Goal: Task Accomplishment & Management: Use online tool/utility

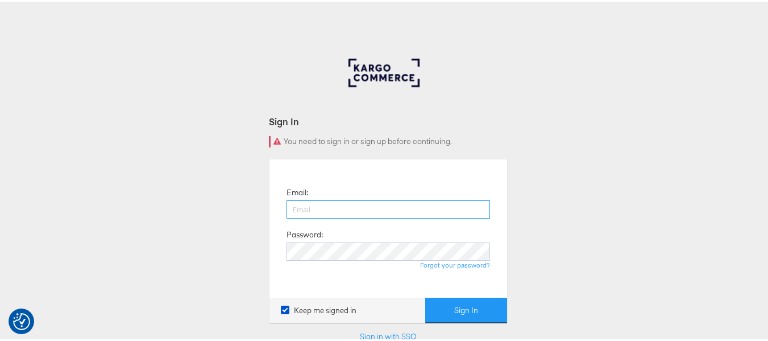
click at [337, 206] on input "email" at bounding box center [389, 207] width 204 height 18
type input "sudheer.bheemunipalli@kargo.com"
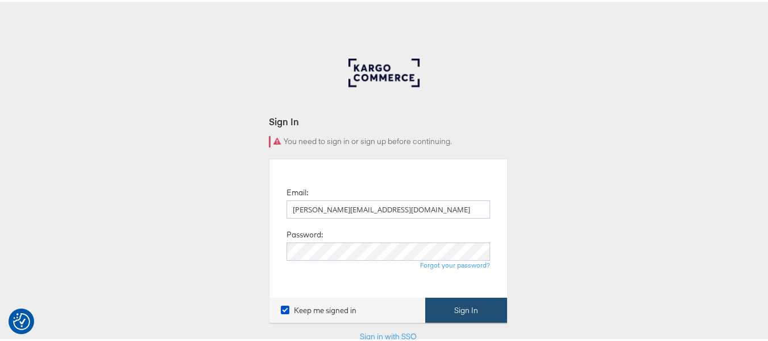
click at [448, 309] on button "Sign In" at bounding box center [466, 309] width 82 height 26
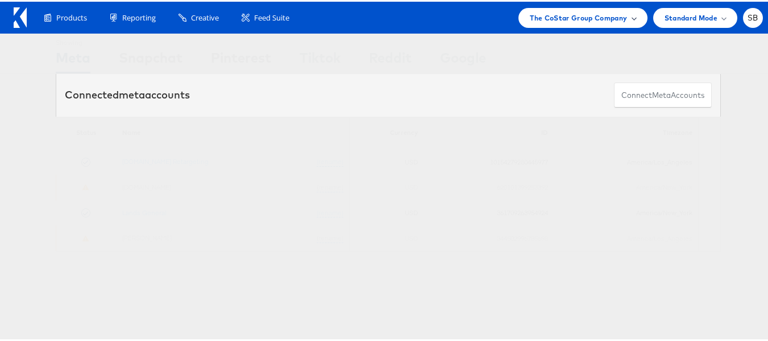
click at [571, 22] on div "The CoStar Group Company" at bounding box center [583, 16] width 129 height 20
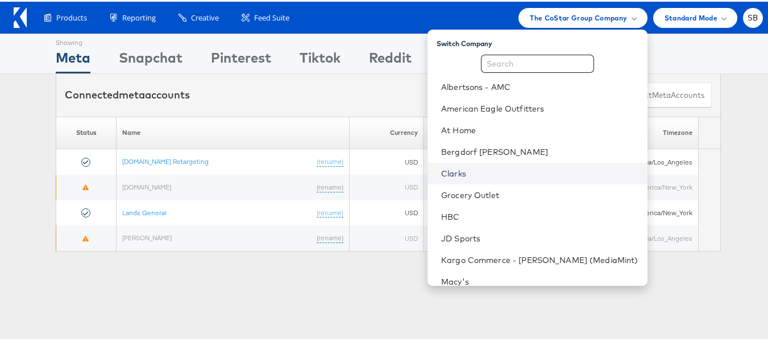
click at [466, 172] on link "Clarks" at bounding box center [539, 171] width 197 height 11
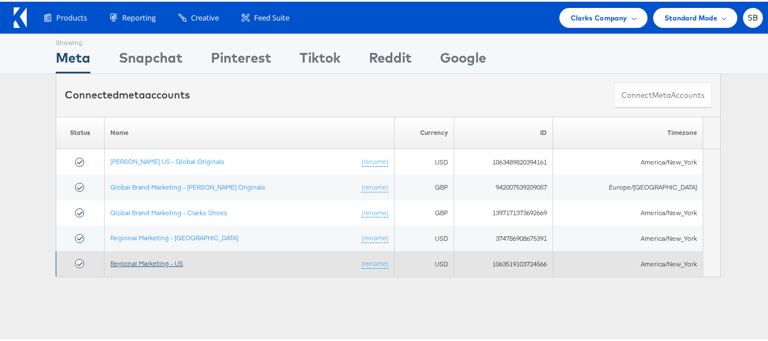
click at [151, 263] on link "Regional Marketing - US" at bounding box center [146, 261] width 73 height 9
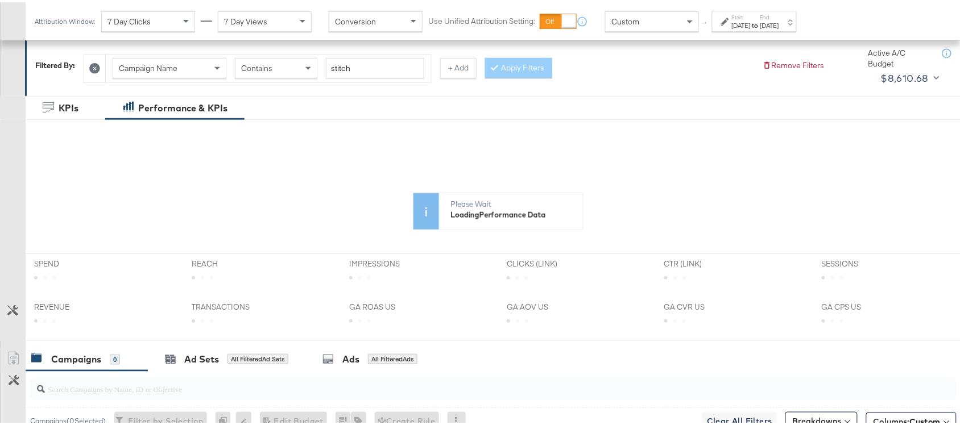
scroll to position [163, 0]
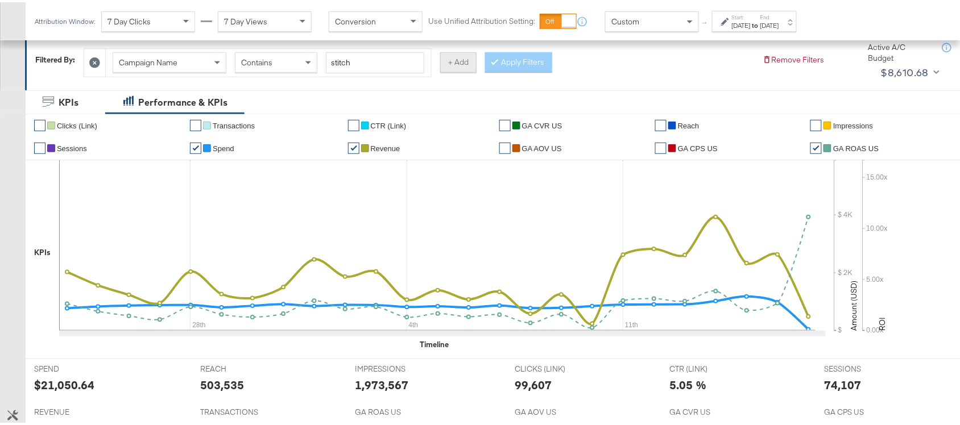
click at [458, 57] on button "+ Add" at bounding box center [458, 60] width 36 height 20
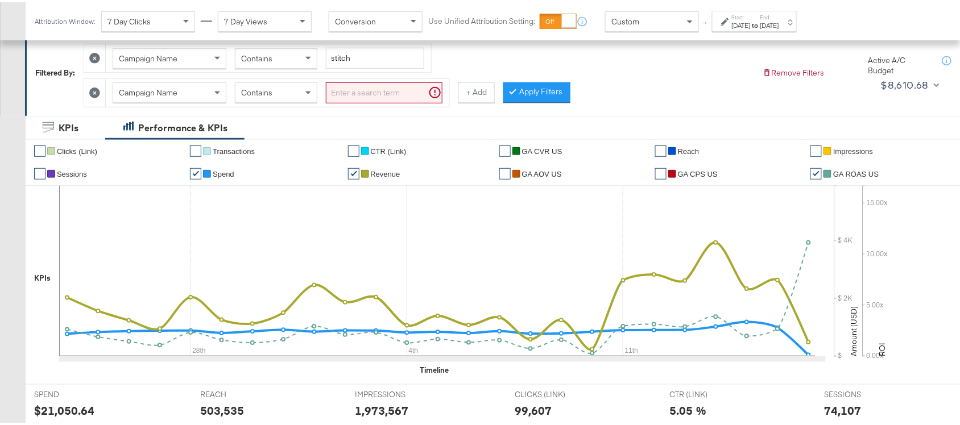
click at [193, 96] on div "Campaign Name" at bounding box center [169, 90] width 113 height 19
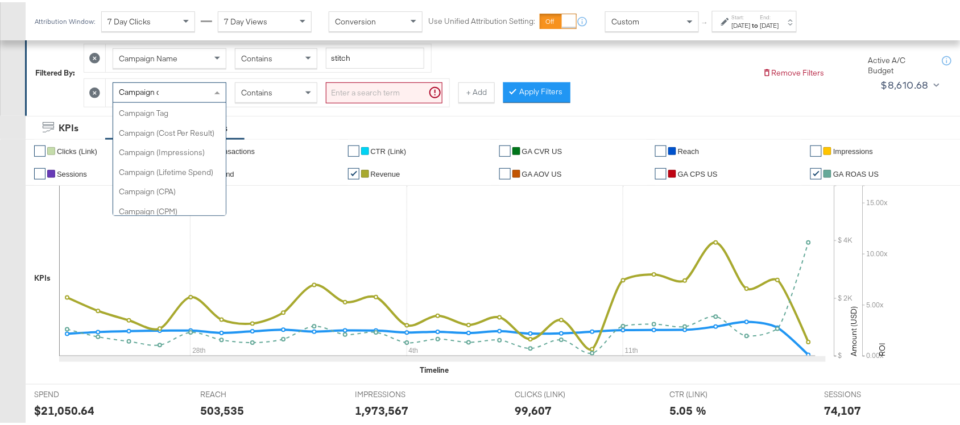
scroll to position [0, 0]
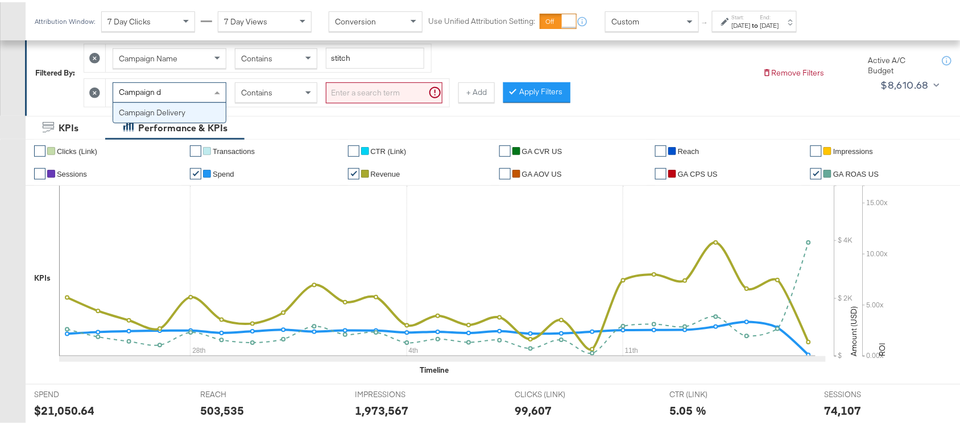
type input "Campaign de"
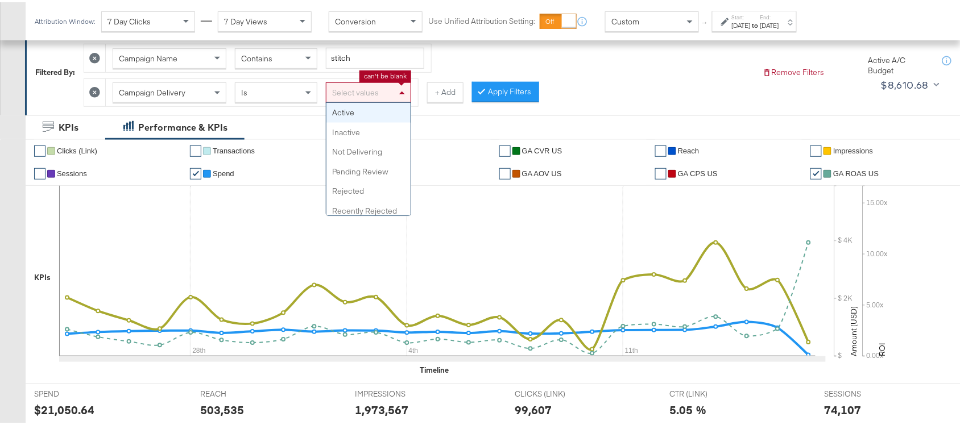
click at [375, 84] on div "Select values" at bounding box center [368, 90] width 84 height 19
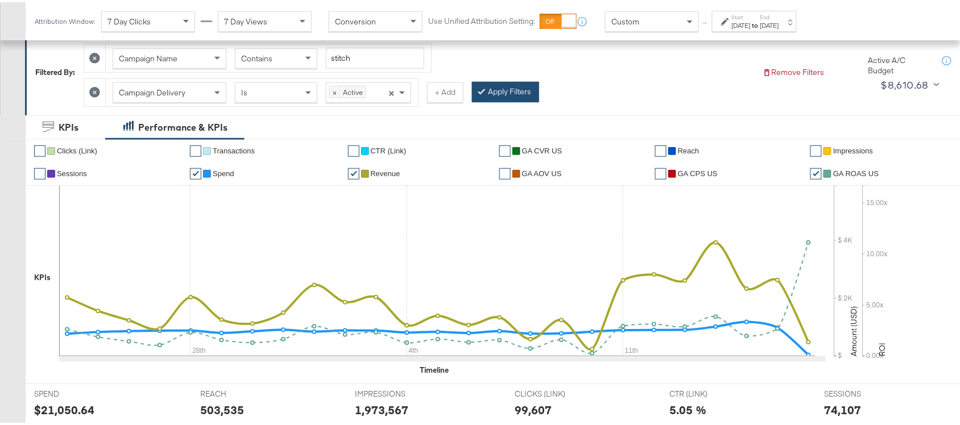
click at [510, 93] on button "Apply Filters" at bounding box center [505, 90] width 67 height 20
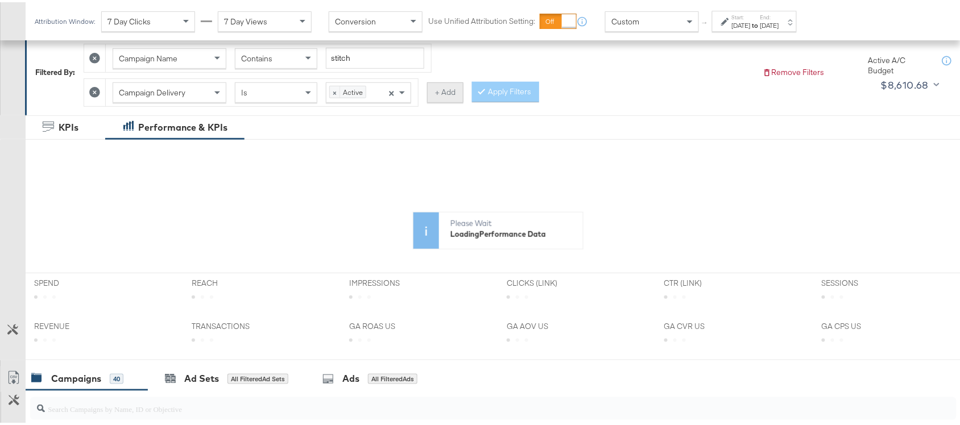
click at [444, 96] on button "+ Add" at bounding box center [445, 90] width 36 height 20
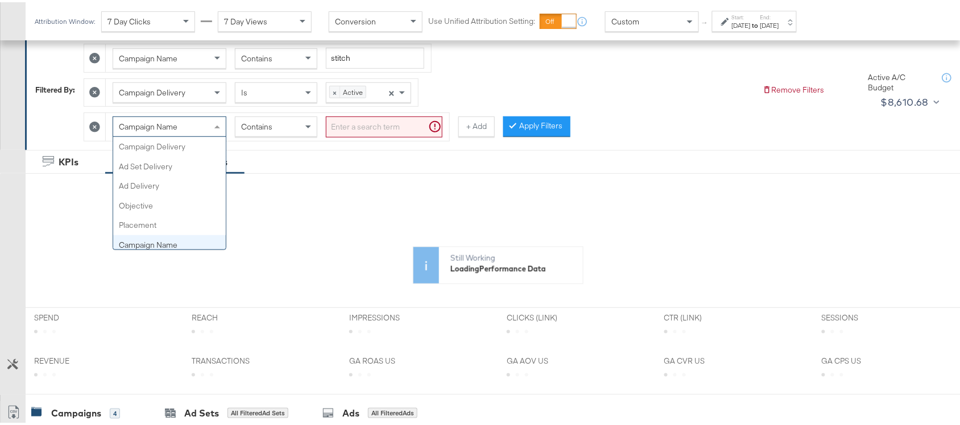
click at [169, 128] on span "Campaign Name" at bounding box center [148, 124] width 59 height 10
type input "Ad set"
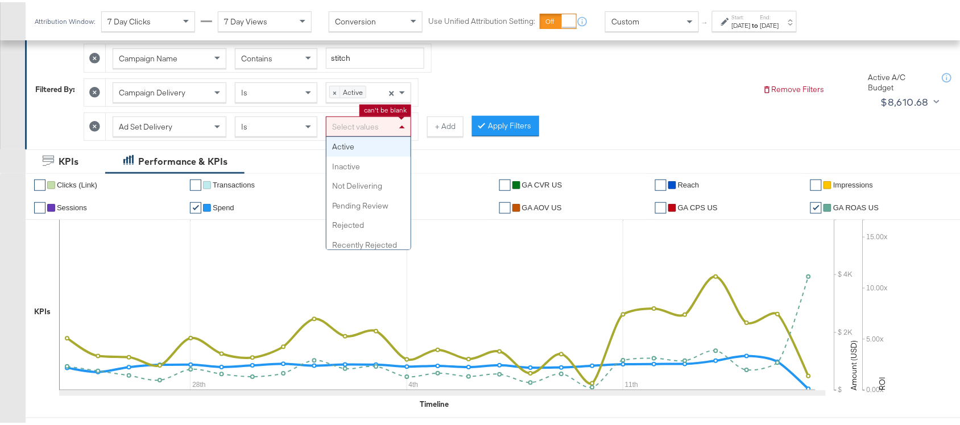
click at [375, 119] on div "Select values" at bounding box center [368, 124] width 84 height 19
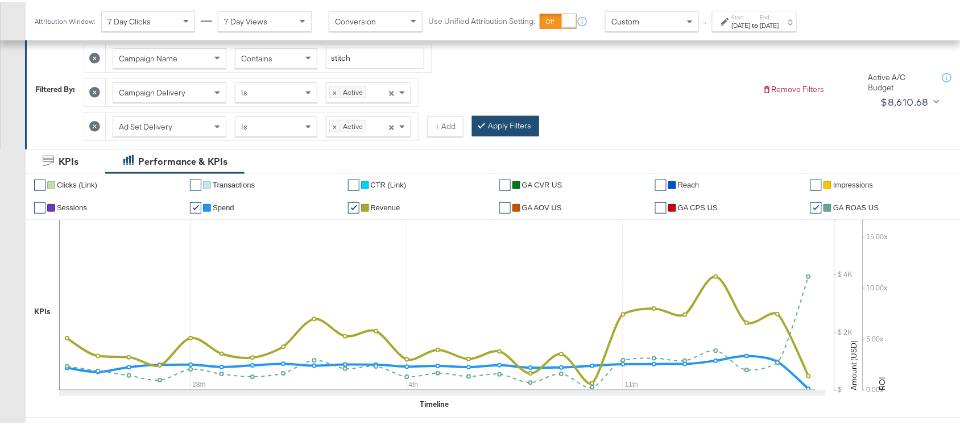
click at [510, 126] on button "Apply Filters" at bounding box center [505, 124] width 67 height 20
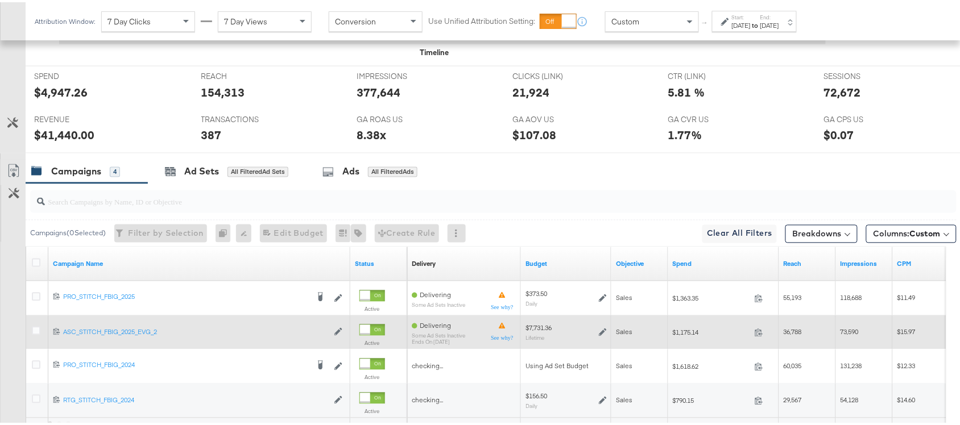
scroll to position [626, 0]
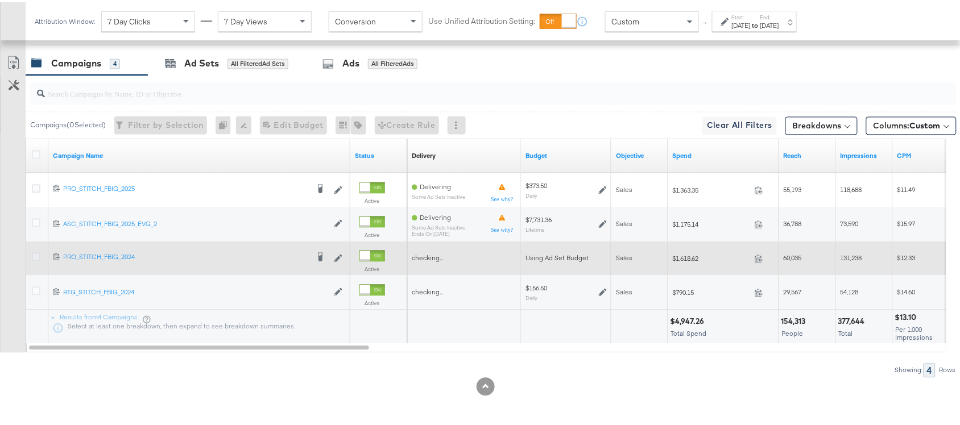
click at [35, 256] on icon at bounding box center [36, 255] width 9 height 9
click at [0, 0] on input "checkbox" at bounding box center [0, 0] width 0 height 0
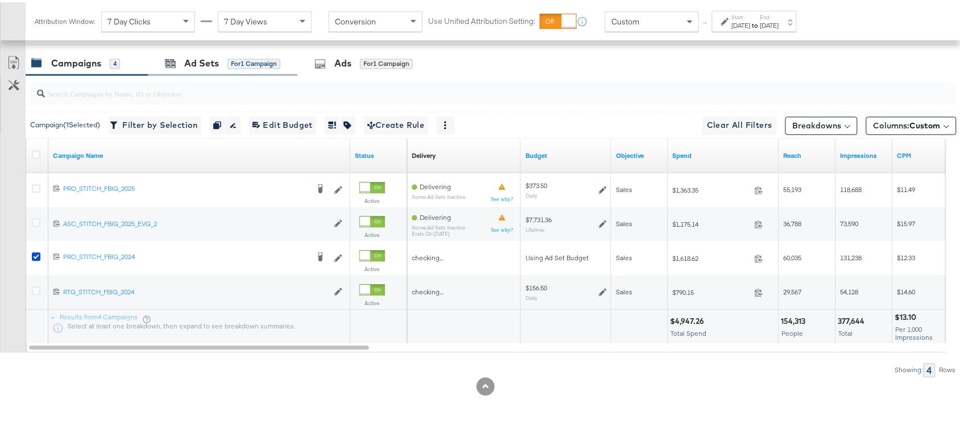
click at [195, 72] on div "Ad Sets for 1 Campaign" at bounding box center [223, 61] width 150 height 24
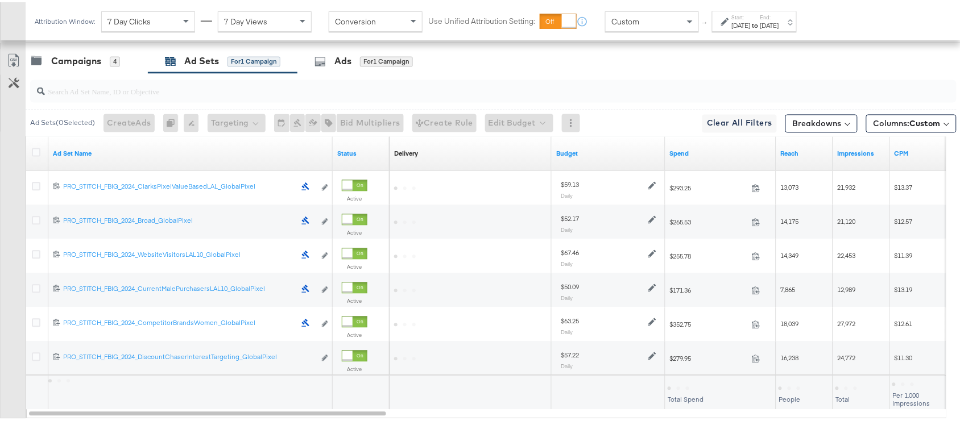
click at [779, 20] on div "Sep 17th 2025" at bounding box center [769, 23] width 19 height 9
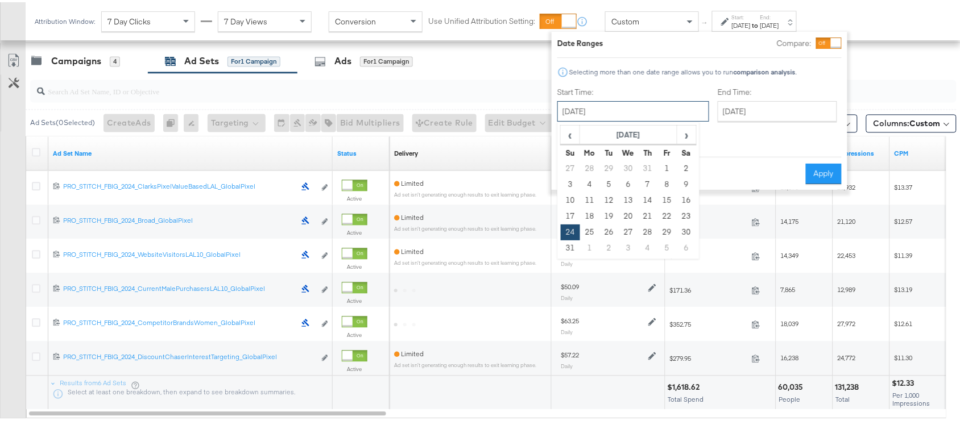
click at [615, 107] on input "August 24th 2025" at bounding box center [633, 109] width 152 height 20
click at [681, 138] on span "›" at bounding box center [687, 132] width 18 height 17
click at [630, 198] on td "17" at bounding box center [628, 199] width 19 height 16
type input "September 17th 2025"
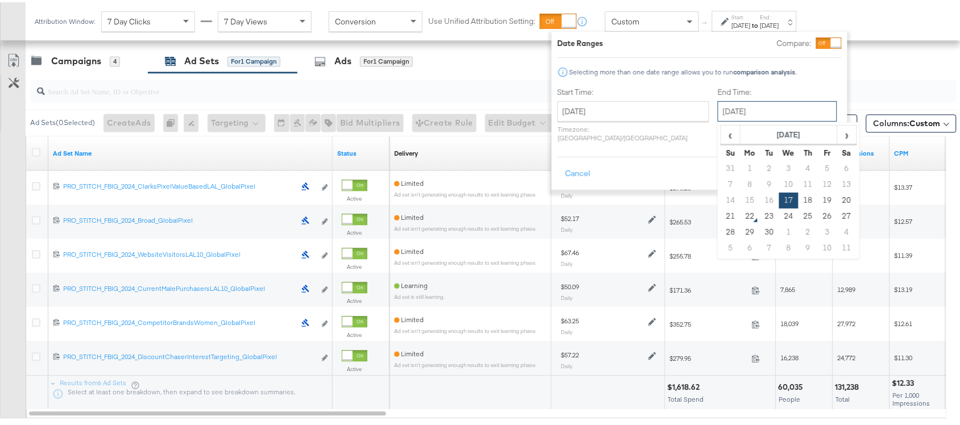
click at [775, 109] on input "September 17th 2025" at bounding box center [777, 109] width 119 height 20
click at [721, 212] on td "21" at bounding box center [730, 214] width 19 height 16
type input "September 21st 2025"
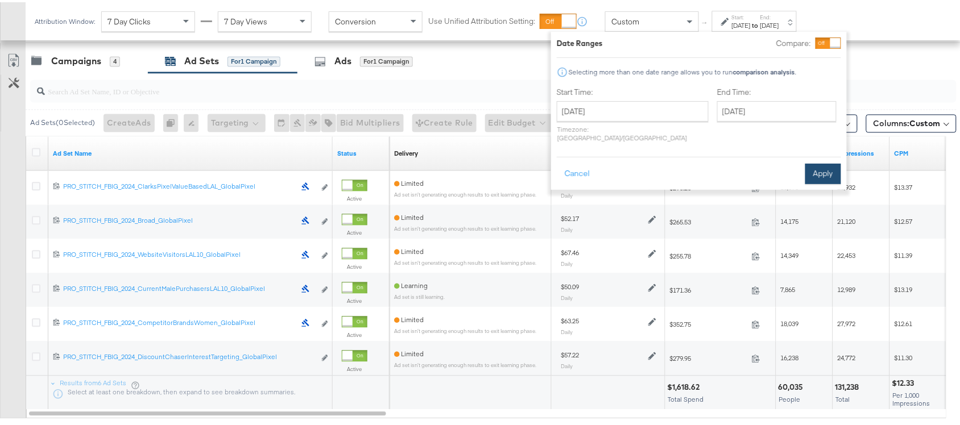
click at [814, 162] on button "Apply" at bounding box center [823, 172] width 36 height 20
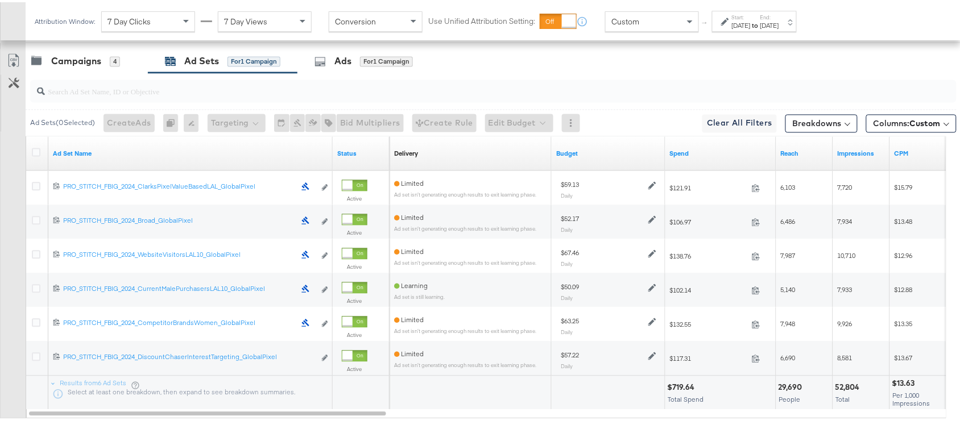
click at [579, 64] on div "Campaigns 4 Ad Sets for 1 Campaign Ads for 1 Campaign" at bounding box center [498, 59] width 945 height 24
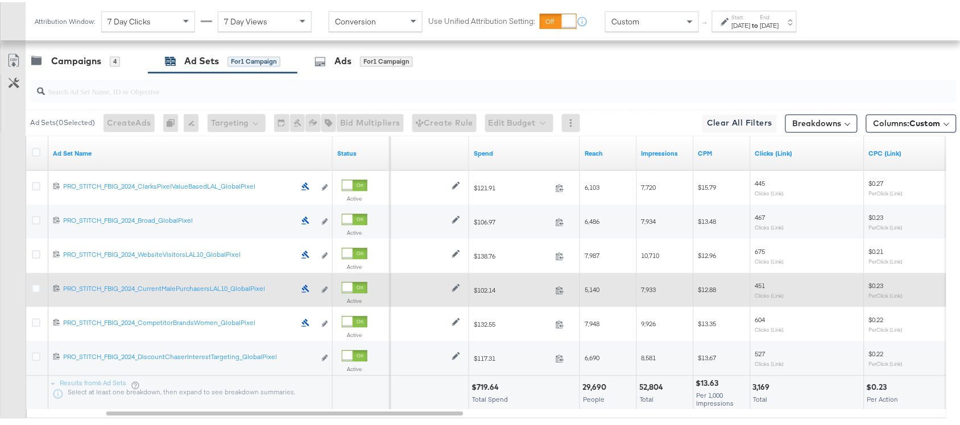
scroll to position [694, 0]
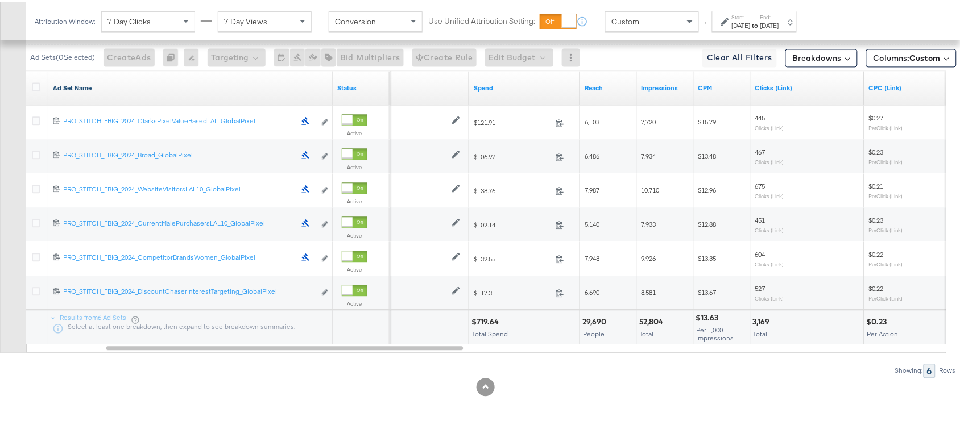
click at [101, 88] on link "Ad Set Name" at bounding box center [190, 85] width 275 height 9
click at [101, 88] on link "Ad Set Name ↓" at bounding box center [190, 85] width 275 height 9
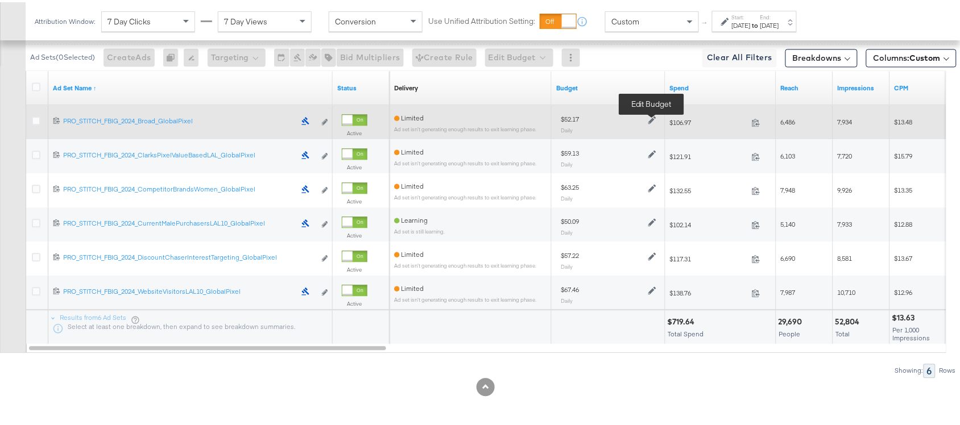
click at [649, 117] on icon at bounding box center [652, 118] width 8 height 8
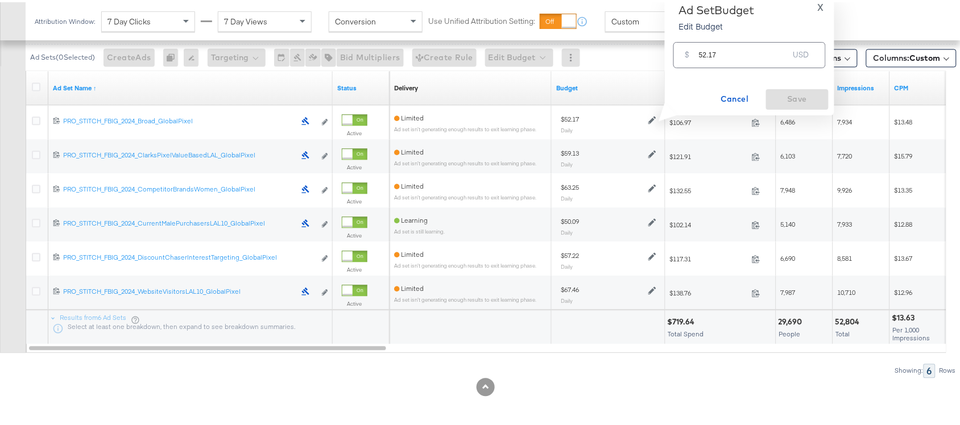
click at [733, 47] on input "52.17" at bounding box center [744, 48] width 90 height 24
paste input "$30.62"
click at [701, 41] on input "$30.62" at bounding box center [744, 34] width 94 height 24
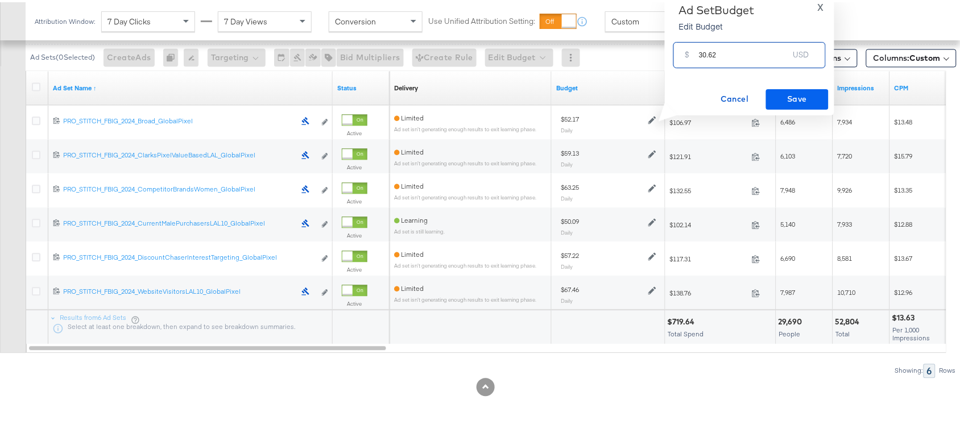
type input "30.62"
click at [782, 92] on span "Save" at bounding box center [797, 97] width 53 height 14
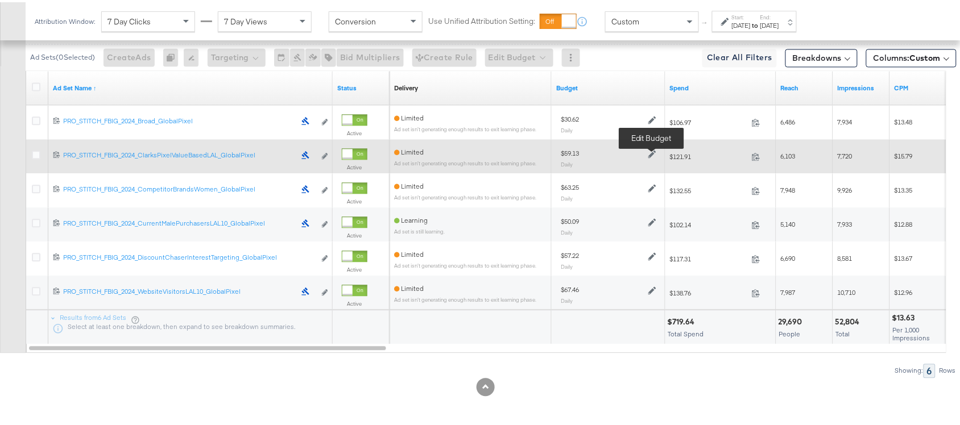
click at [648, 149] on icon at bounding box center [652, 152] width 8 height 8
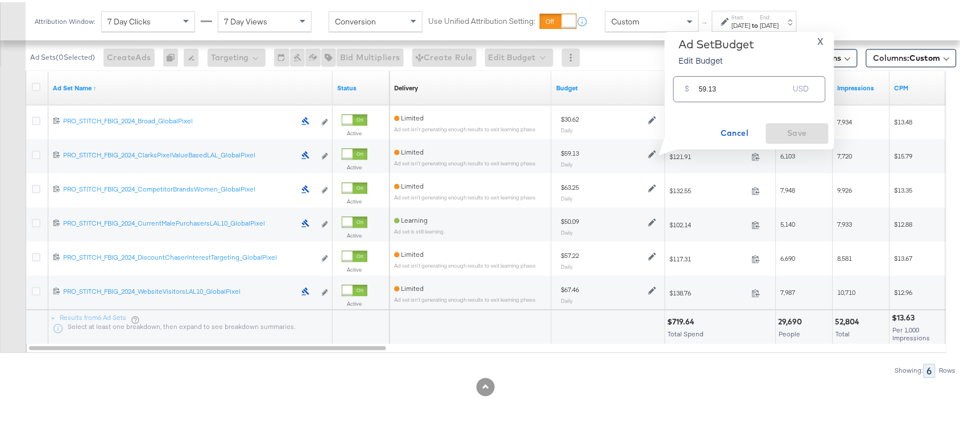
click at [736, 89] on input "59.13" at bounding box center [744, 82] width 90 height 24
click at [734, 91] on input "59.13" at bounding box center [744, 82] width 90 height 24
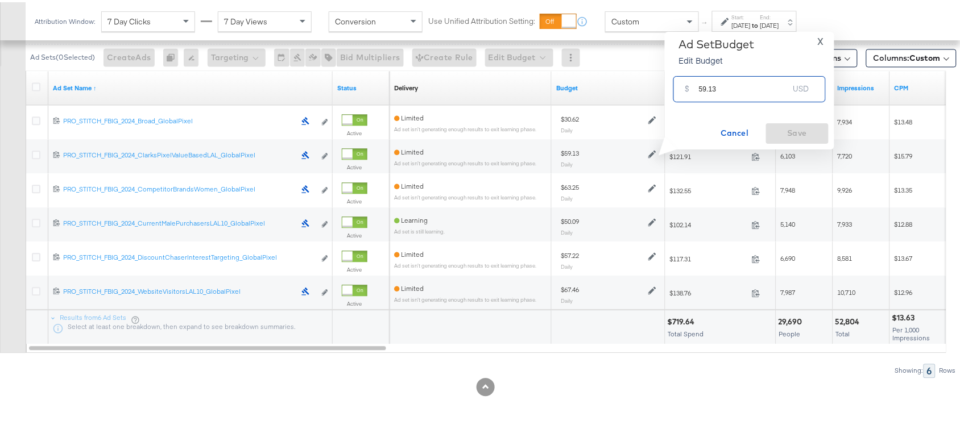
paste input "$15.41"
click at [734, 91] on div "$ 59.13 USD" at bounding box center [749, 87] width 152 height 26
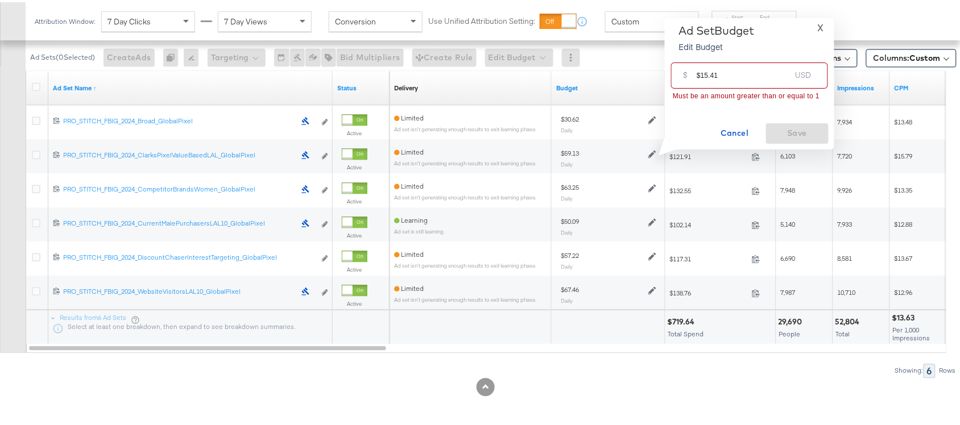
click at [701, 73] on input "$15.41" at bounding box center [744, 68] width 94 height 24
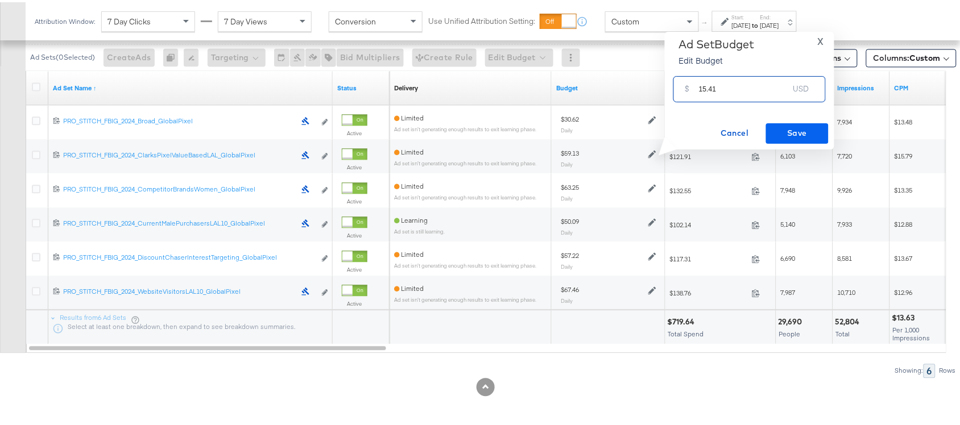
type input "15.41"
click at [792, 128] on span "Save" at bounding box center [797, 131] width 53 height 14
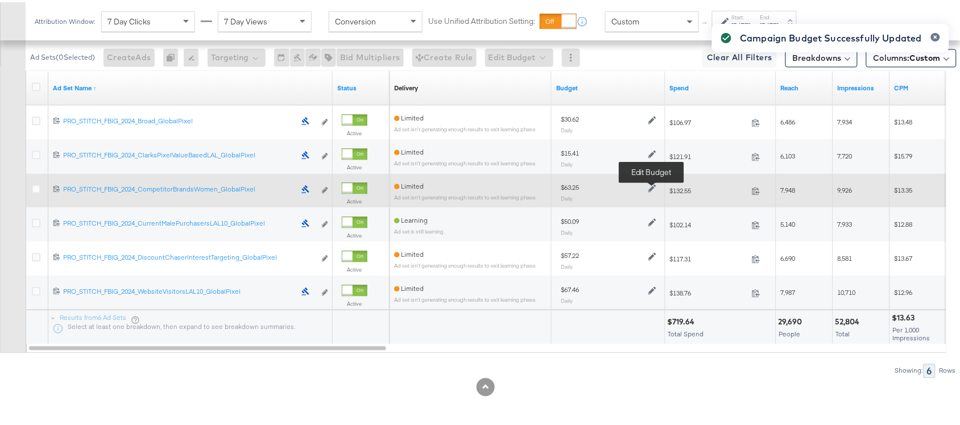
click at [651, 185] on icon at bounding box center [652, 186] width 8 height 8
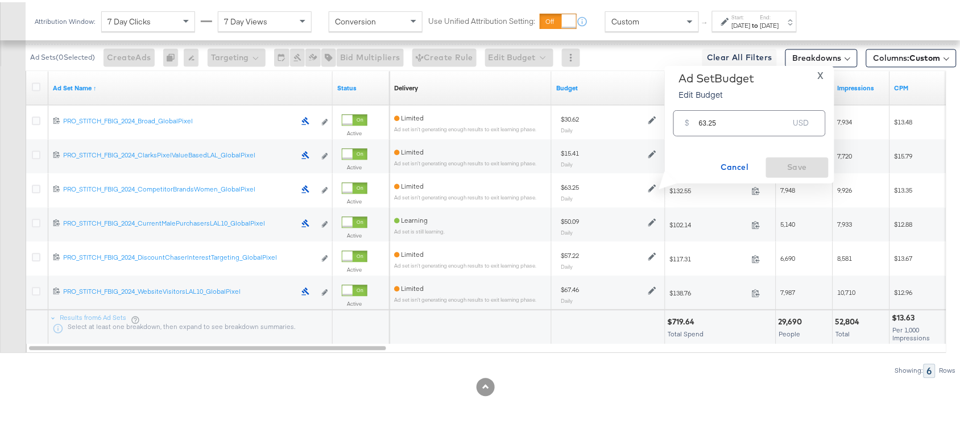
click at [731, 123] on input "63.25" at bounding box center [744, 116] width 90 height 24
paste input "$40.01"
click at [731, 123] on div "$ 63.25 USD" at bounding box center [749, 121] width 152 height 26
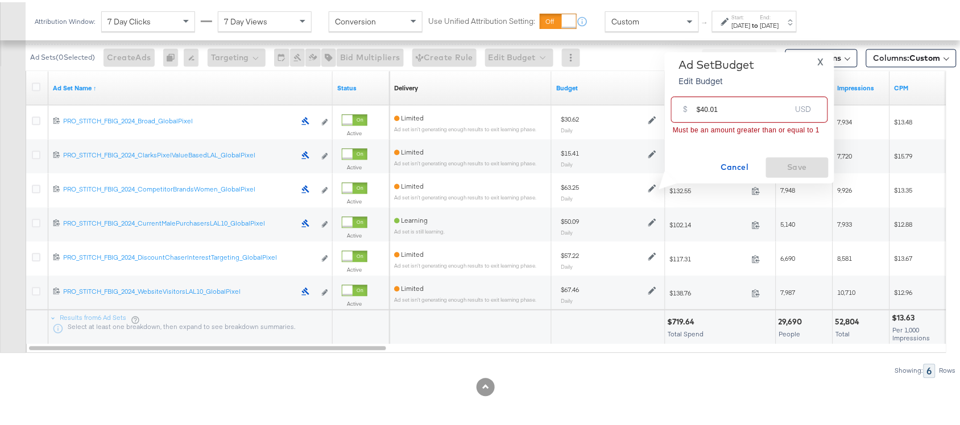
click at [700, 108] on input "$40.01" at bounding box center [744, 102] width 94 height 24
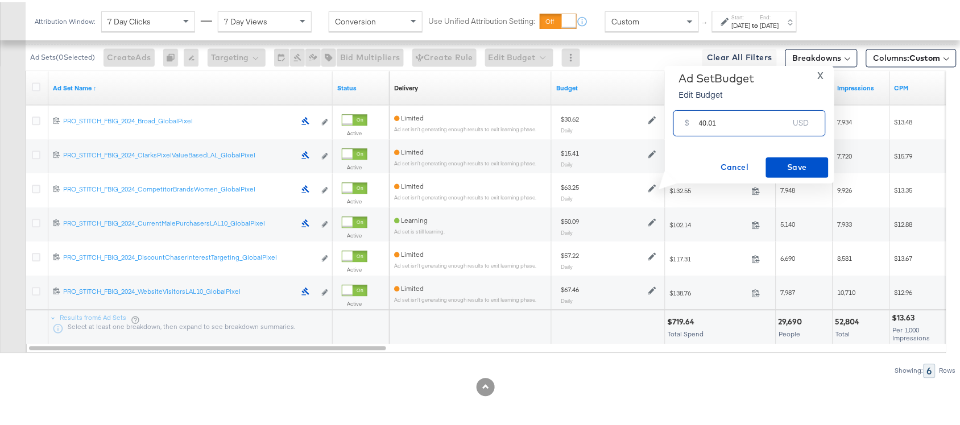
type input "40.01"
click at [788, 162] on span "Save" at bounding box center [797, 165] width 53 height 14
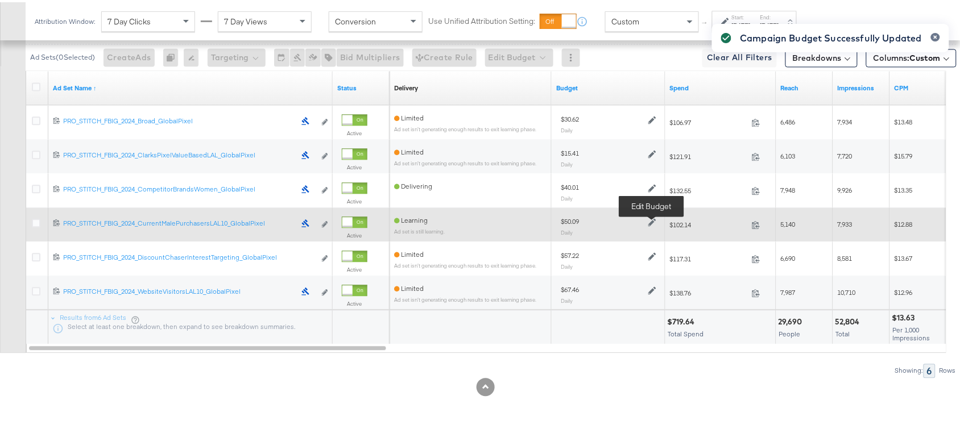
click at [649, 218] on icon at bounding box center [652, 220] width 8 height 8
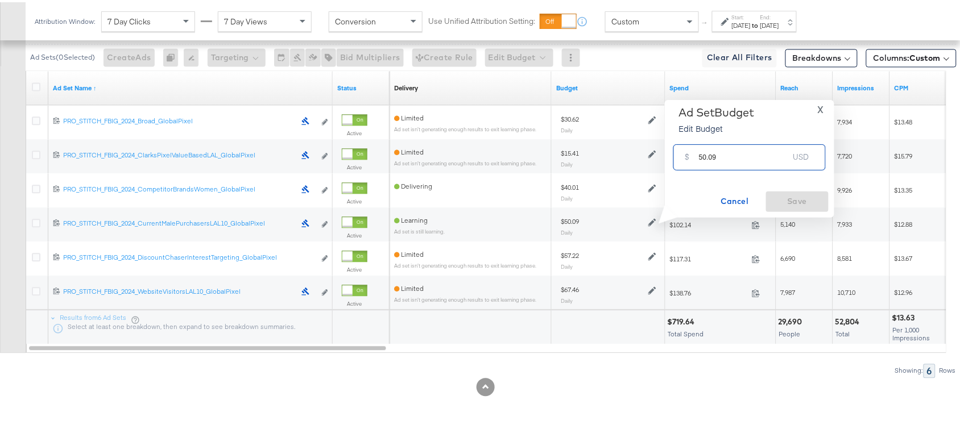
click at [728, 155] on input "50.09" at bounding box center [744, 150] width 90 height 24
paste input "$97.67"
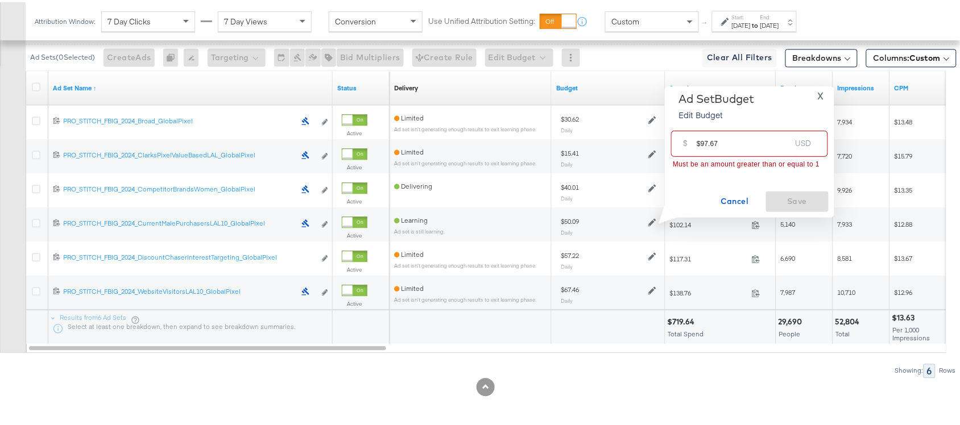
click at [698, 143] on input "$97.67" at bounding box center [744, 137] width 94 height 24
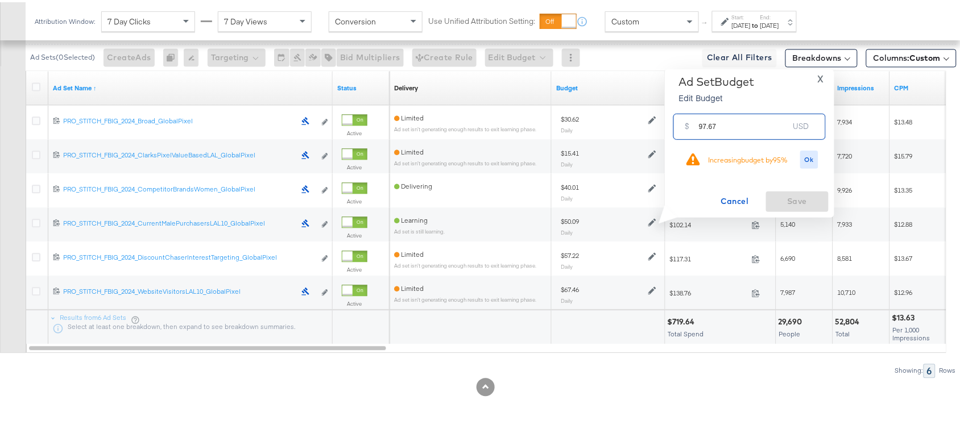
click at [732, 125] on input "97.67" at bounding box center [744, 119] width 90 height 24
type input "97.67"
click at [815, 163] on button "Ok" at bounding box center [809, 157] width 18 height 18
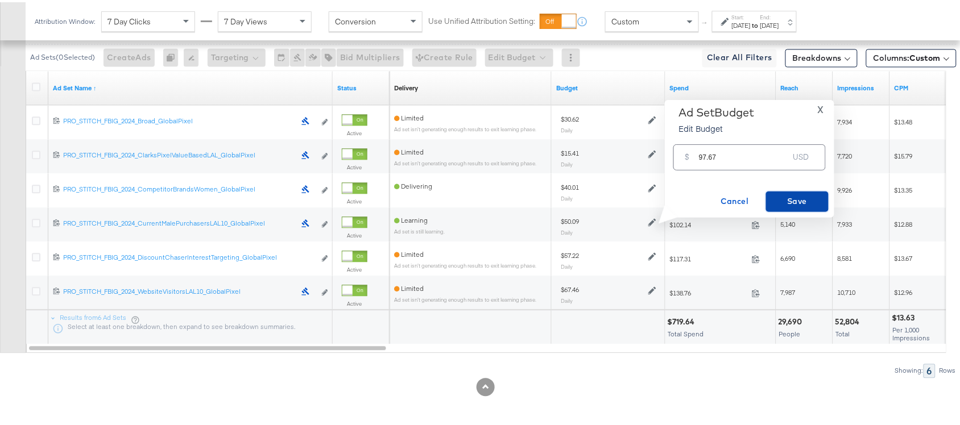
click at [800, 200] on span "Save" at bounding box center [797, 199] width 53 height 14
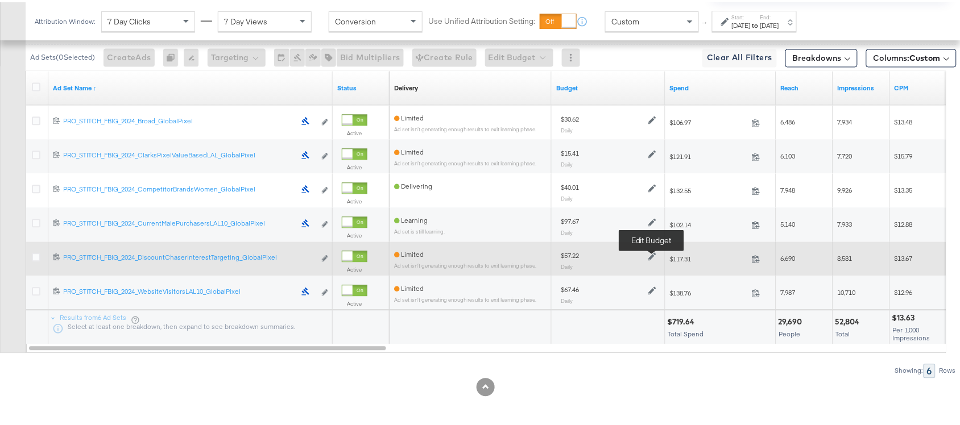
click at [653, 252] on icon at bounding box center [652, 254] width 8 height 8
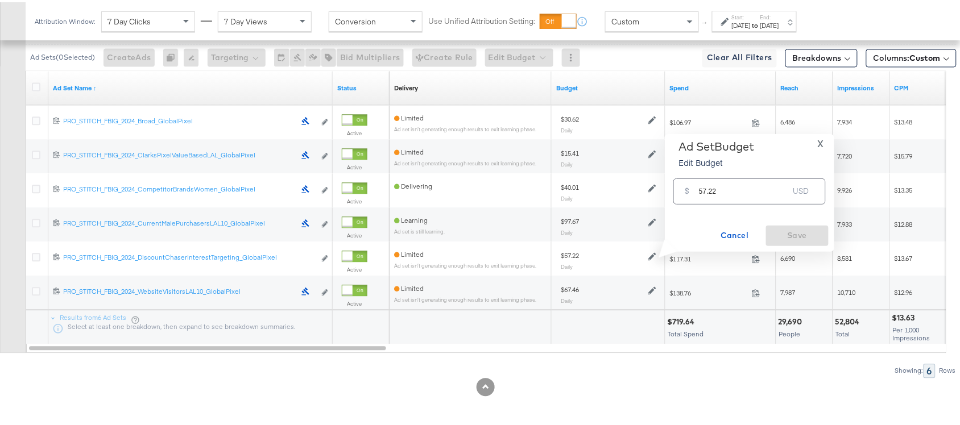
click at [731, 189] on input "57.22" at bounding box center [744, 184] width 90 height 24
paste input "$51.17"
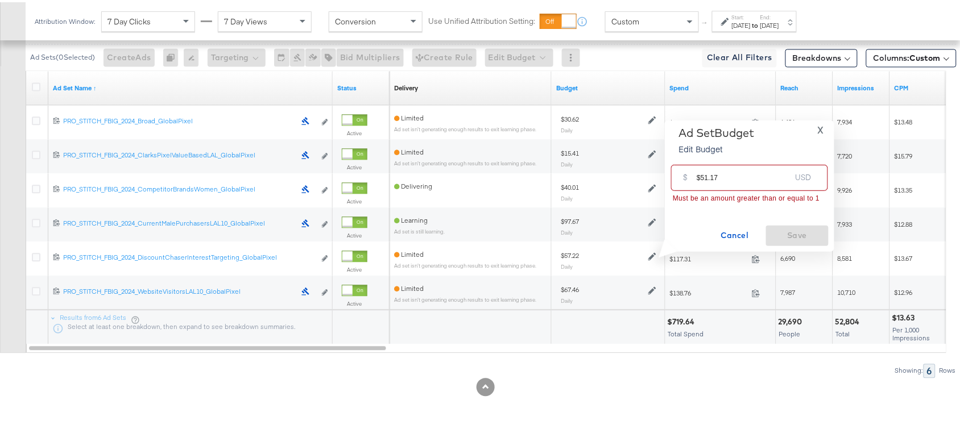
click at [700, 175] on input "$51.17" at bounding box center [744, 171] width 94 height 24
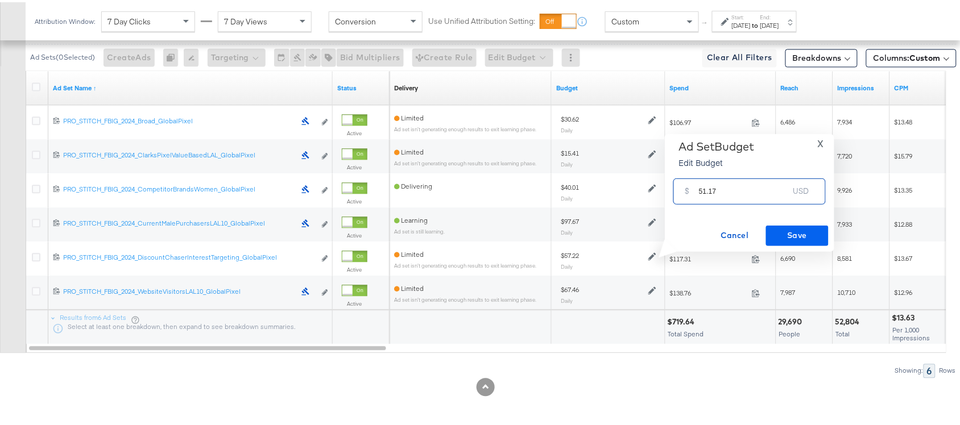
type input "51.17"
click at [793, 233] on span "Save" at bounding box center [797, 233] width 53 height 14
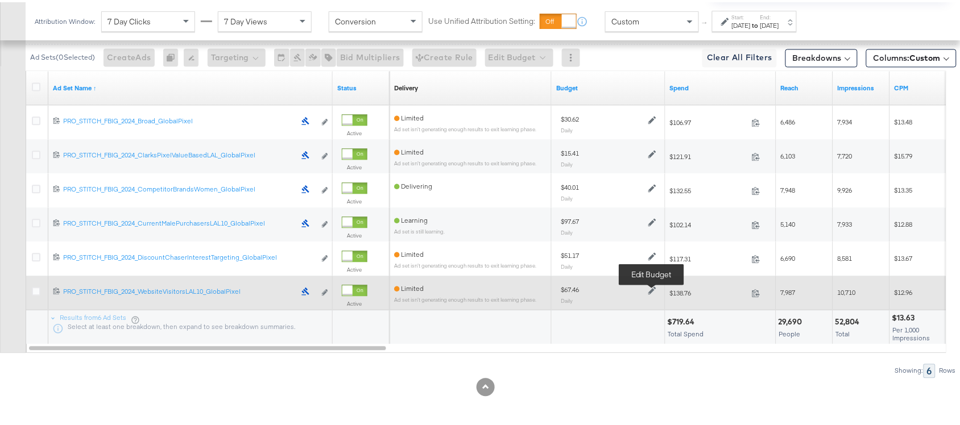
click at [652, 288] on icon at bounding box center [652, 289] width 8 height 8
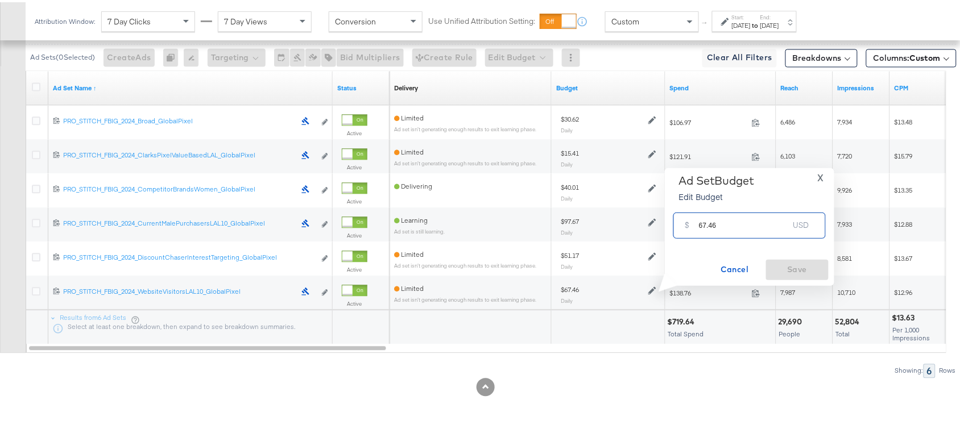
click at [734, 221] on input "67.46" at bounding box center [744, 218] width 90 height 24
paste input "$42.0"
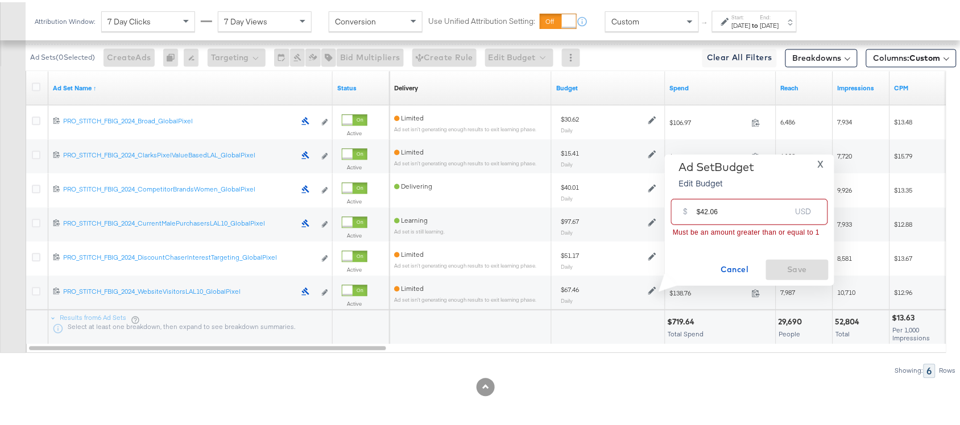
click at [702, 209] on input "$42.06" at bounding box center [744, 205] width 94 height 24
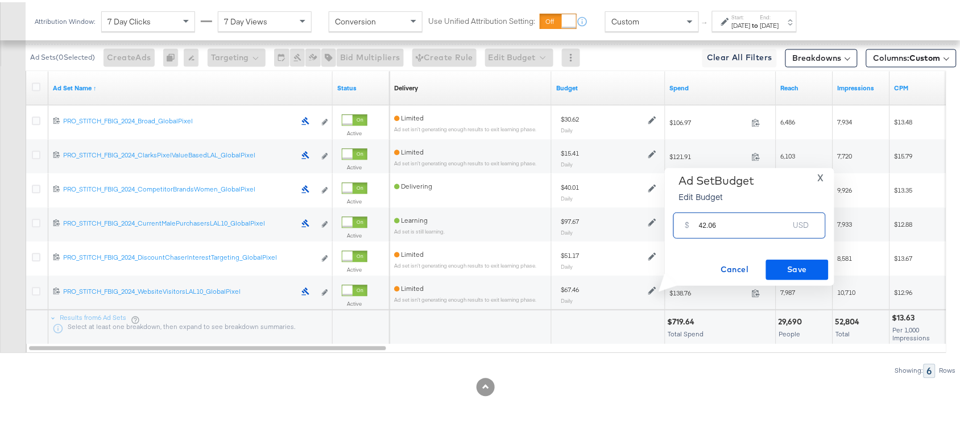
type input "42.06"
click at [789, 260] on span "Save" at bounding box center [797, 267] width 53 height 14
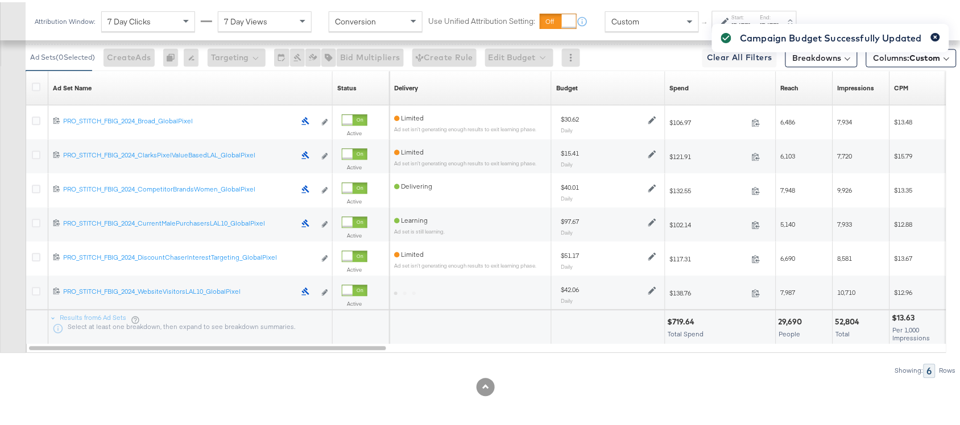
click at [933, 32] on icon "button" at bounding box center [935, 35] width 5 height 6
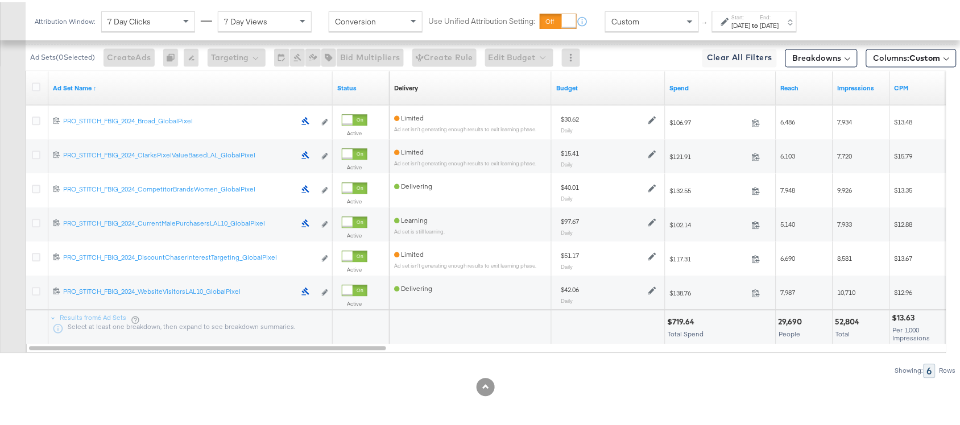
click at [908, 29] on div "Attribution Window: 7 Day Clicks 7 Day Views Conversion Use Unified Attribution…" at bounding box center [480, 19] width 961 height 38
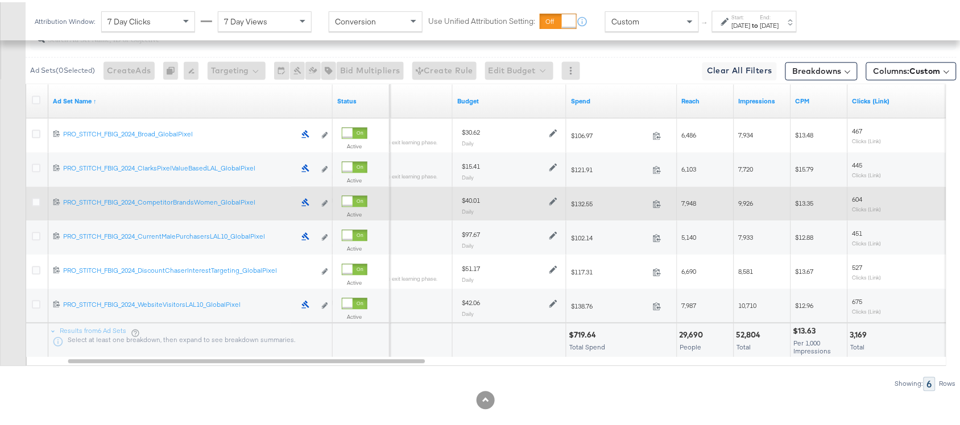
scroll to position [677, 0]
